Goal: Information Seeking & Learning: Learn about a topic

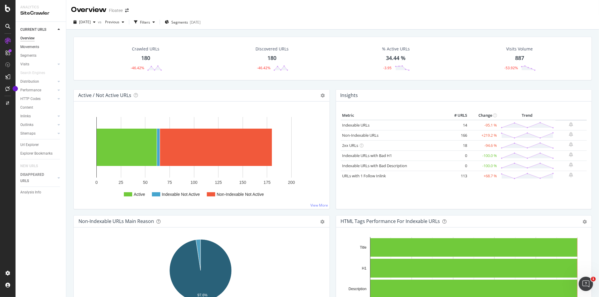
click at [39, 44] on link "Movements" at bounding box center [40, 47] width 41 height 6
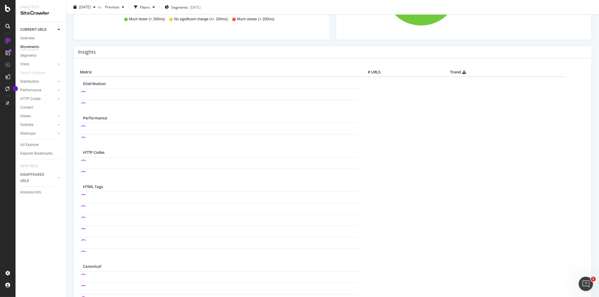
scroll to position [269, 0]
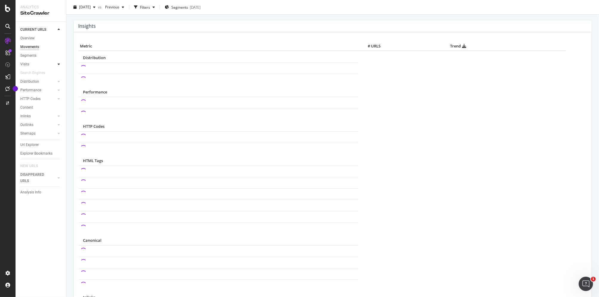
click at [60, 65] on div at bounding box center [59, 64] width 6 height 6
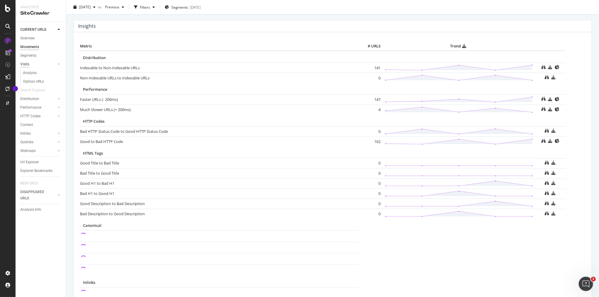
click at [29, 63] on div "Visits" at bounding box center [24, 64] width 9 height 6
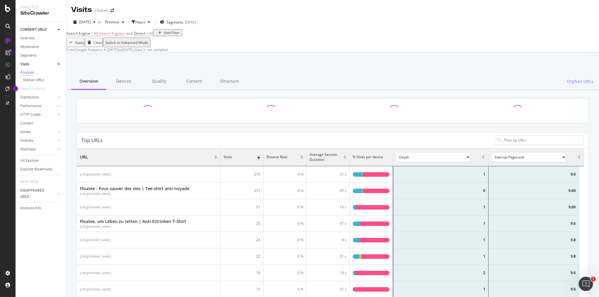
click at [100, 81] on div at bounding box center [332, 67] width 518 height 25
click at [128, 90] on div "Devices" at bounding box center [123, 81] width 35 height 16
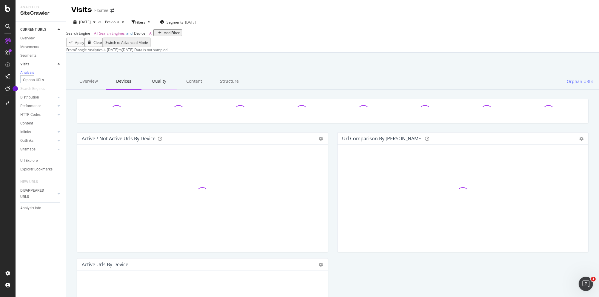
click at [163, 90] on div "Quality" at bounding box center [158, 81] width 35 height 16
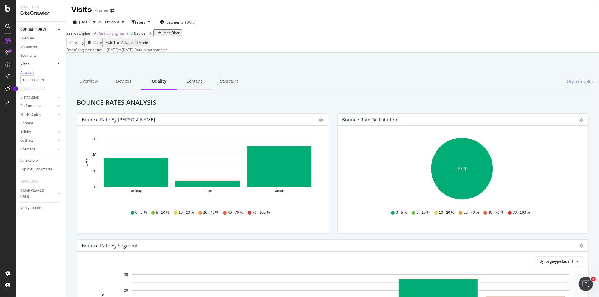
click at [189, 90] on div "Content" at bounding box center [194, 81] width 35 height 16
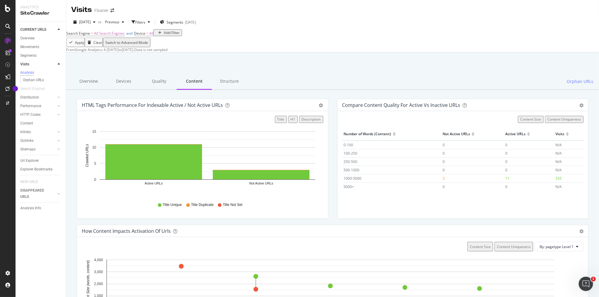
click at [175, 118] on div "HTML Tags Performance for Indexable Active / Not Active URLs Bar (by Value) Bar…" at bounding box center [332, 294] width 533 height 408
click at [156, 90] on div "Quality" at bounding box center [158, 81] width 35 height 16
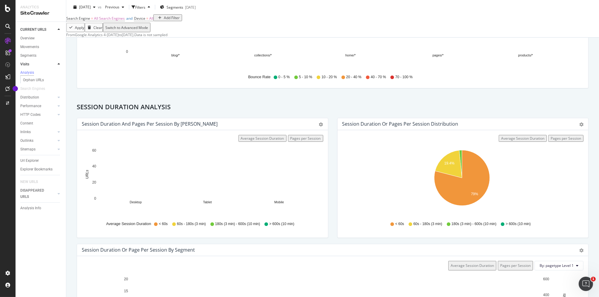
scroll to position [237, 0]
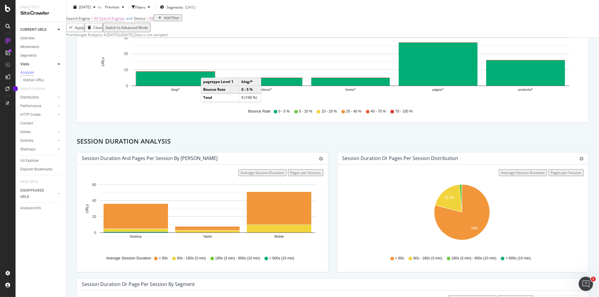
click at [207, 86] on rect "A chart." at bounding box center [175, 79] width 79 height 14
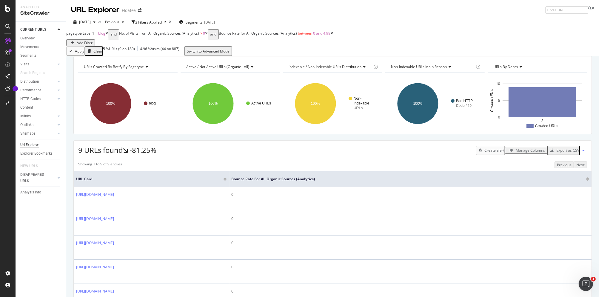
click at [176, 92] on rect "A chart." at bounding box center [127, 104] width 98 height 52
click at [333, 35] on icon at bounding box center [331, 34] width 3 height 4
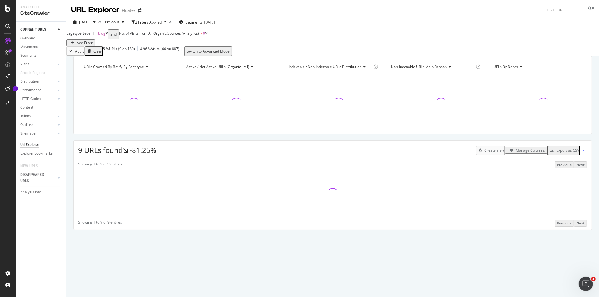
click at [208, 35] on icon at bounding box center [206, 34] width 3 height 4
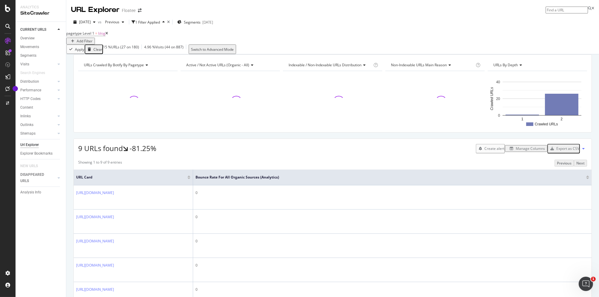
click at [108, 35] on icon at bounding box center [106, 34] width 3 height 4
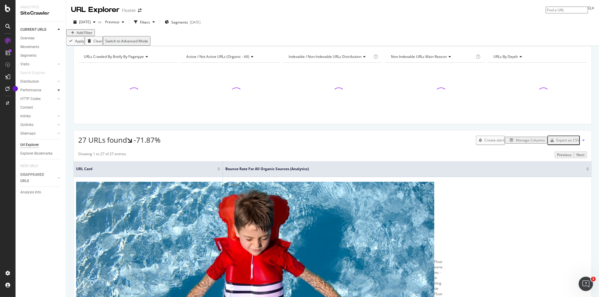
click at [56, 90] on div at bounding box center [59, 90] width 6 height 6
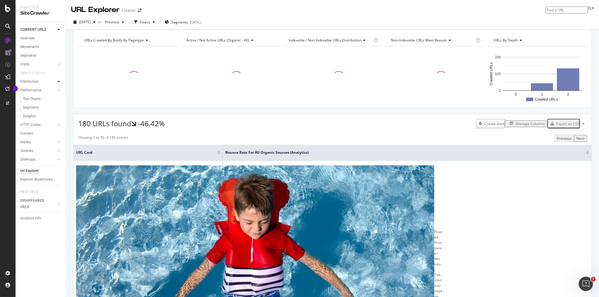
click at [59, 81] on icon at bounding box center [59, 82] width 2 height 4
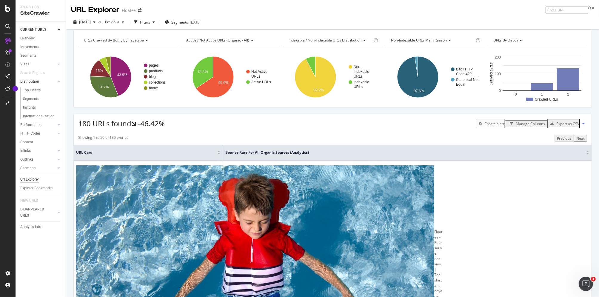
click at [40, 81] on link "Distribution" at bounding box center [38, 82] width 36 height 6
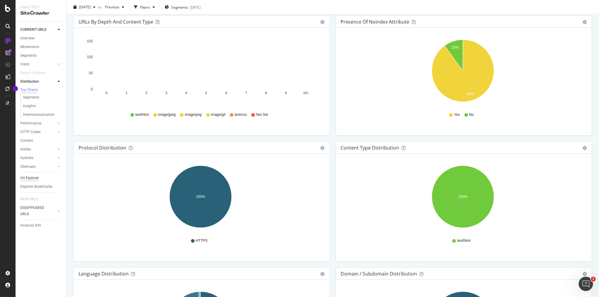
scroll to position [448, 0]
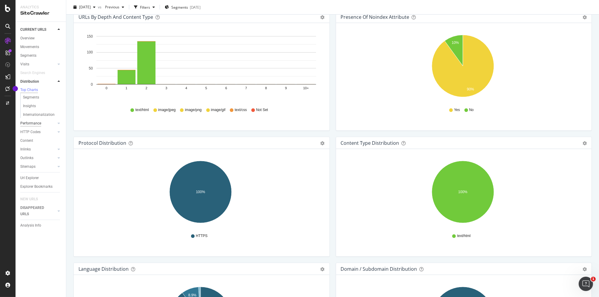
click at [36, 123] on div "Performance" at bounding box center [30, 123] width 21 height 6
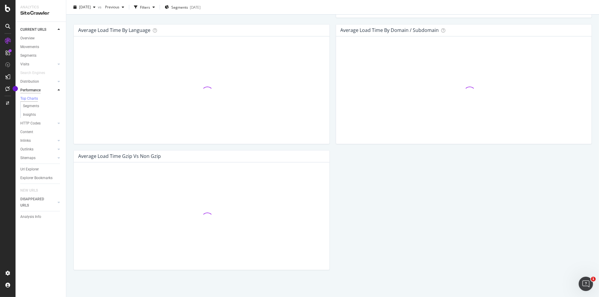
scroll to position [326, 0]
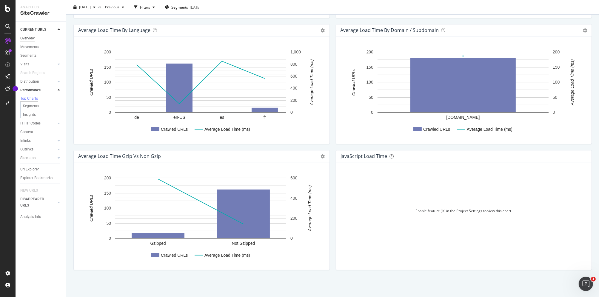
click at [28, 35] on div "Overview" at bounding box center [27, 38] width 14 height 6
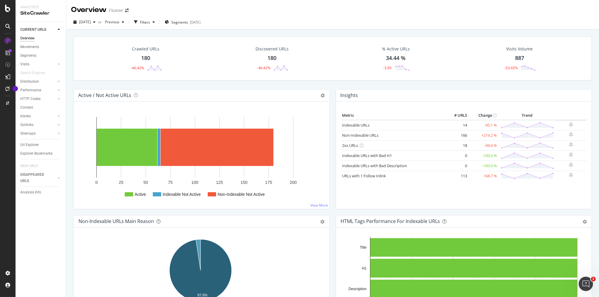
click at [58, 30] on icon at bounding box center [59, 30] width 2 height 4
click at [155, 23] on icon "button" at bounding box center [154, 22] width 2 height 4
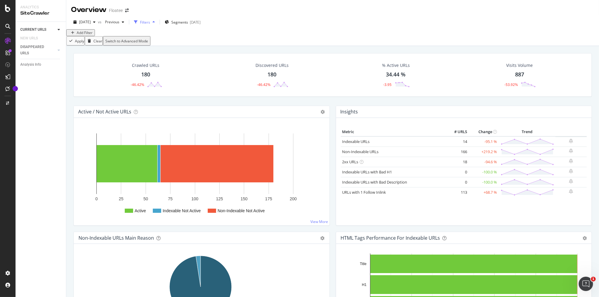
click at [155, 23] on icon "button" at bounding box center [154, 22] width 2 height 4
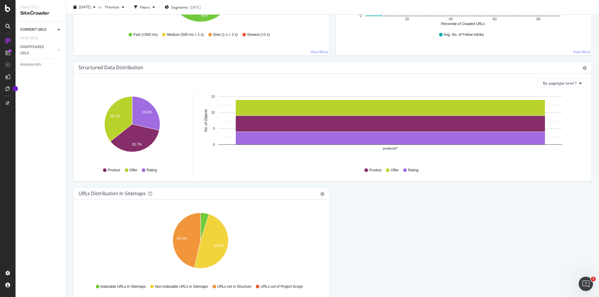
scroll to position [568, 0]
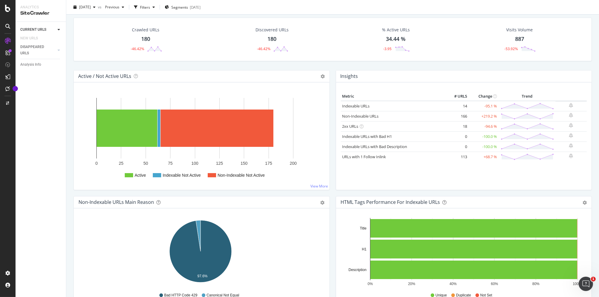
scroll to position [0, 0]
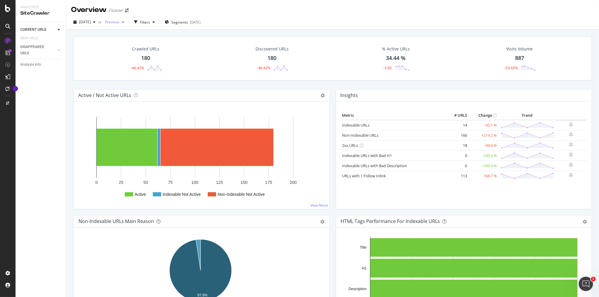
click at [124, 21] on icon "button" at bounding box center [123, 22] width 2 height 4
click at [148, 47] on div "[DATE] 180 URLs" at bounding box center [145, 43] width 71 height 9
click at [153, 17] on div "[DATE] vs Previous Filters Segments [DATE]" at bounding box center [332, 22] width 533 height 15
click at [47, 30] on link "CURRENT URLS" at bounding box center [38, 30] width 36 height 6
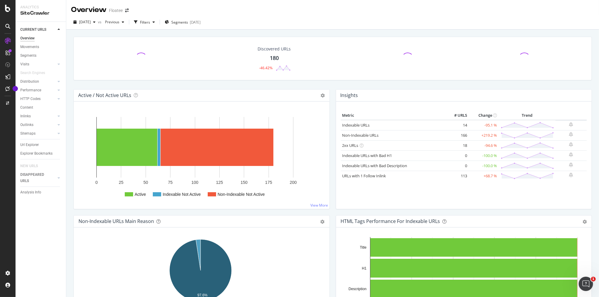
click at [55, 28] on div at bounding box center [53, 30] width 6 height 6
click at [36, 46] on div "Movements" at bounding box center [29, 47] width 19 height 6
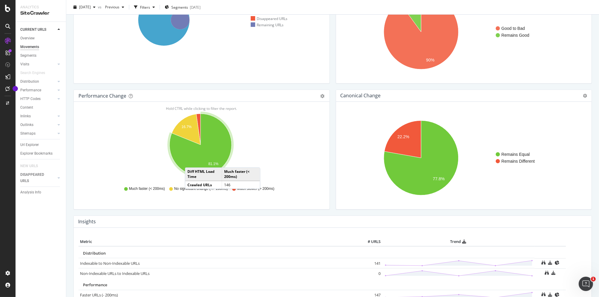
scroll to position [90, 0]
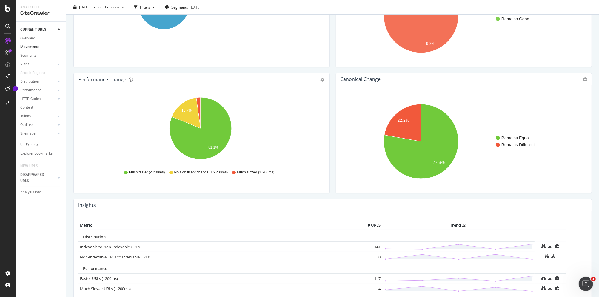
click at [68, 191] on div "URLs Distribution Venn Table Export as CSV Add to Custom Report Hold CTRL while…" at bounding box center [332, 88] width 533 height 297
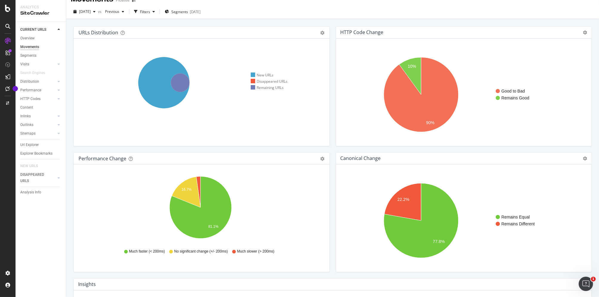
scroll to position [8, 0]
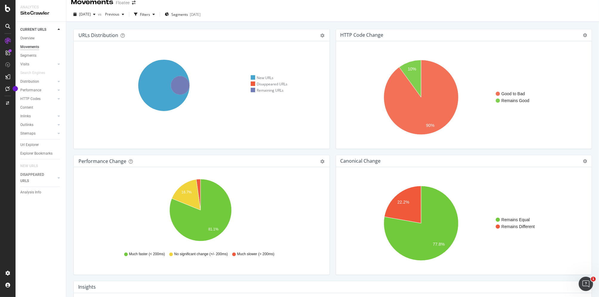
click at [67, 174] on div "URLs Distribution Venn Table Export as CSV Add to Custom Report Hold CTRL while…" at bounding box center [332, 170] width 533 height 297
click at [35, 53] on div "Segments" at bounding box center [28, 56] width 16 height 6
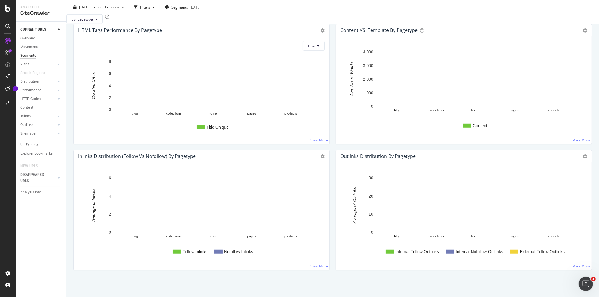
scroll to position [507, 0]
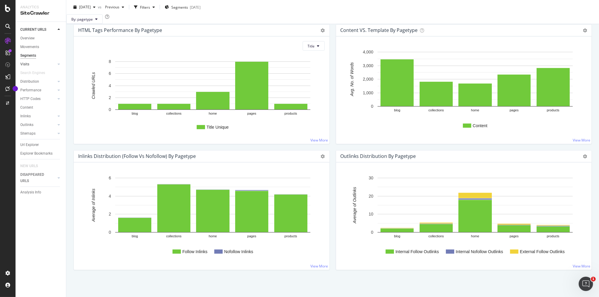
click at [40, 62] on link "Visits" at bounding box center [38, 64] width 36 height 6
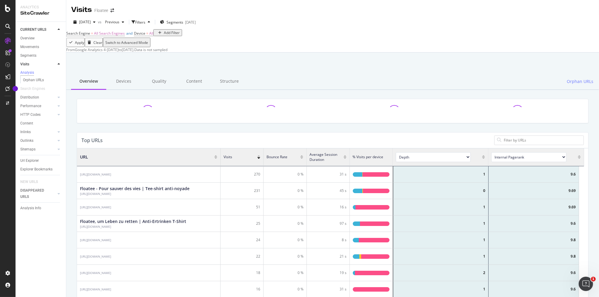
scroll to position [175, 503]
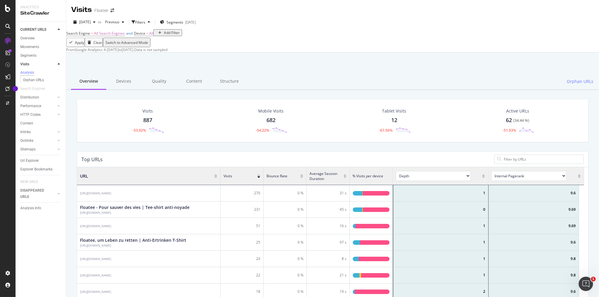
click at [113, 81] on div at bounding box center [332, 67] width 518 height 25
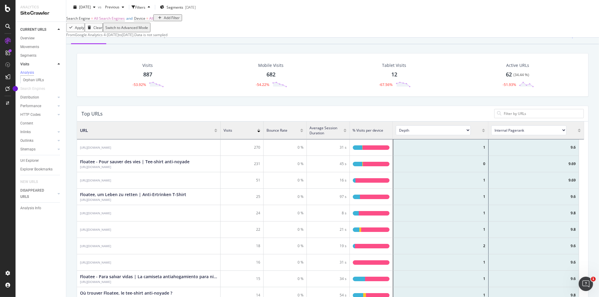
scroll to position [0, 0]
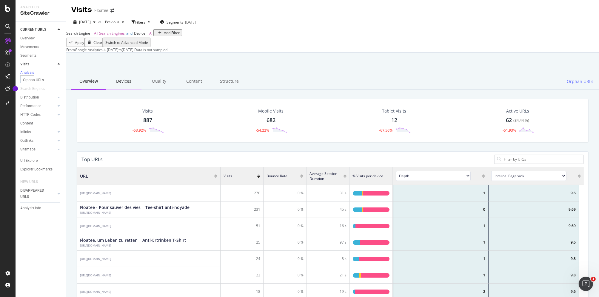
click at [127, 90] on div "Devices" at bounding box center [123, 81] width 35 height 16
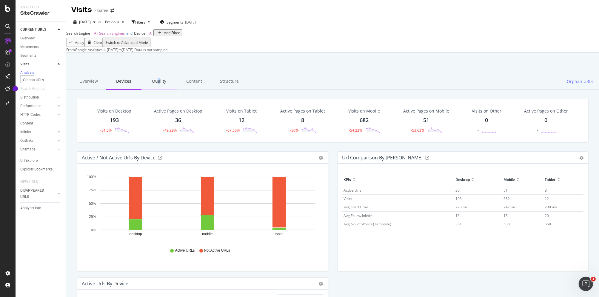
drag, startPoint x: 159, startPoint y: 101, endPoint x: 156, endPoint y: 105, distance: 4.8
click at [157, 90] on div "Quality" at bounding box center [158, 81] width 35 height 16
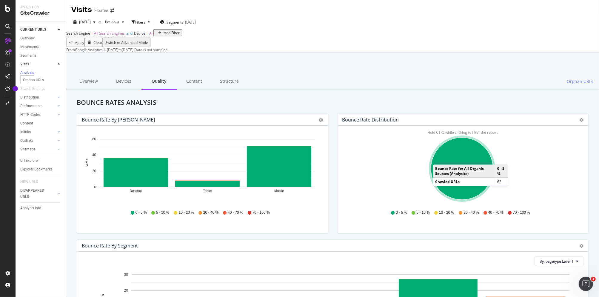
drag, startPoint x: 471, startPoint y: 199, endPoint x: 467, endPoint y: 109, distance: 90.6
click at [467, 90] on div "Overview Devices Quality Content Structure Orphan URLs" at bounding box center [332, 81] width 533 height 16
click at [406, 155] on div "Hold CTRL while clicking to filter the report. 100% Bounce Rate for All Organic…" at bounding box center [463, 179] width 251 height 107
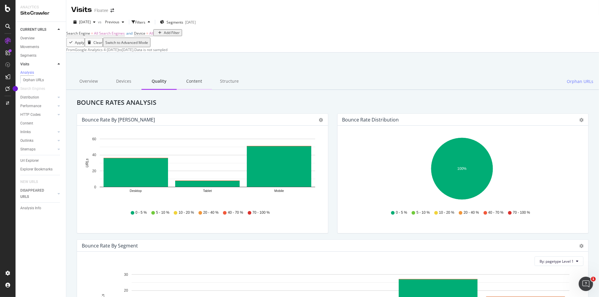
click at [200, 90] on div "Content" at bounding box center [194, 81] width 35 height 16
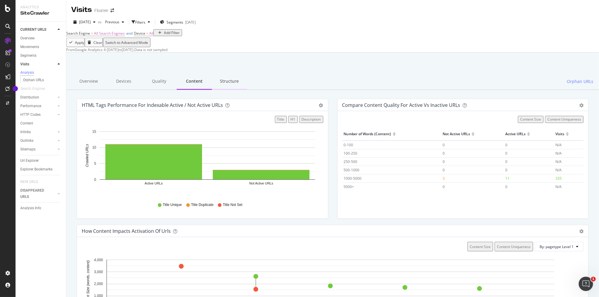
click at [233, 90] on div "Structure" at bounding box center [229, 81] width 35 height 16
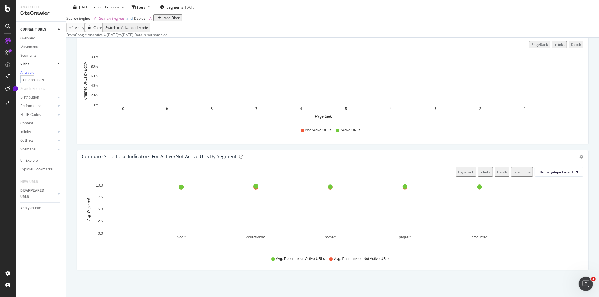
scroll to position [348, 0]
